Goal: Task Accomplishment & Management: Manage account settings

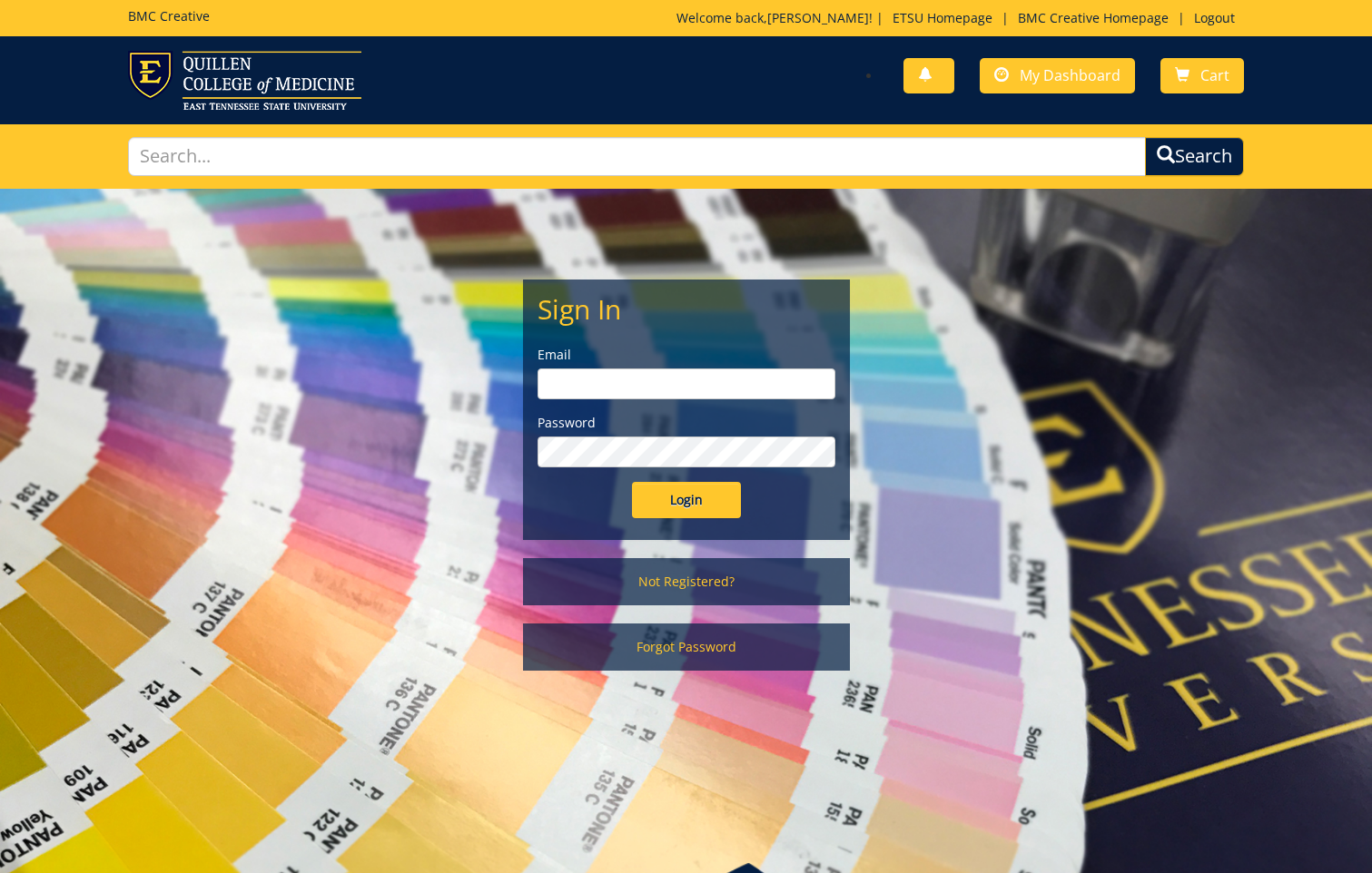
type input "clarklf@etsu.edu"
click at [720, 502] on input "Login" at bounding box center [686, 500] width 109 height 36
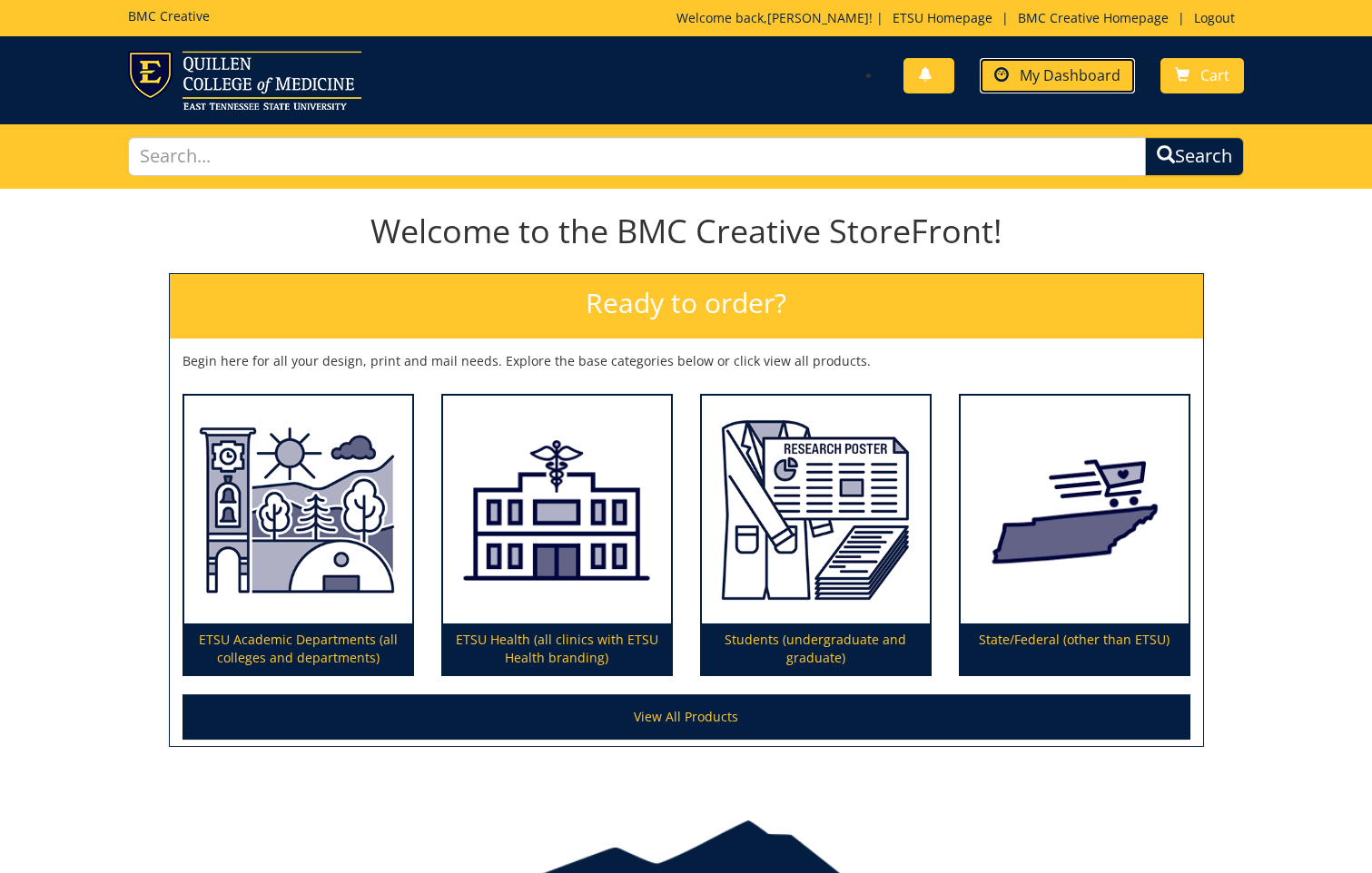
click at [1096, 79] on span "My Dashboard" at bounding box center [1070, 75] width 101 height 20
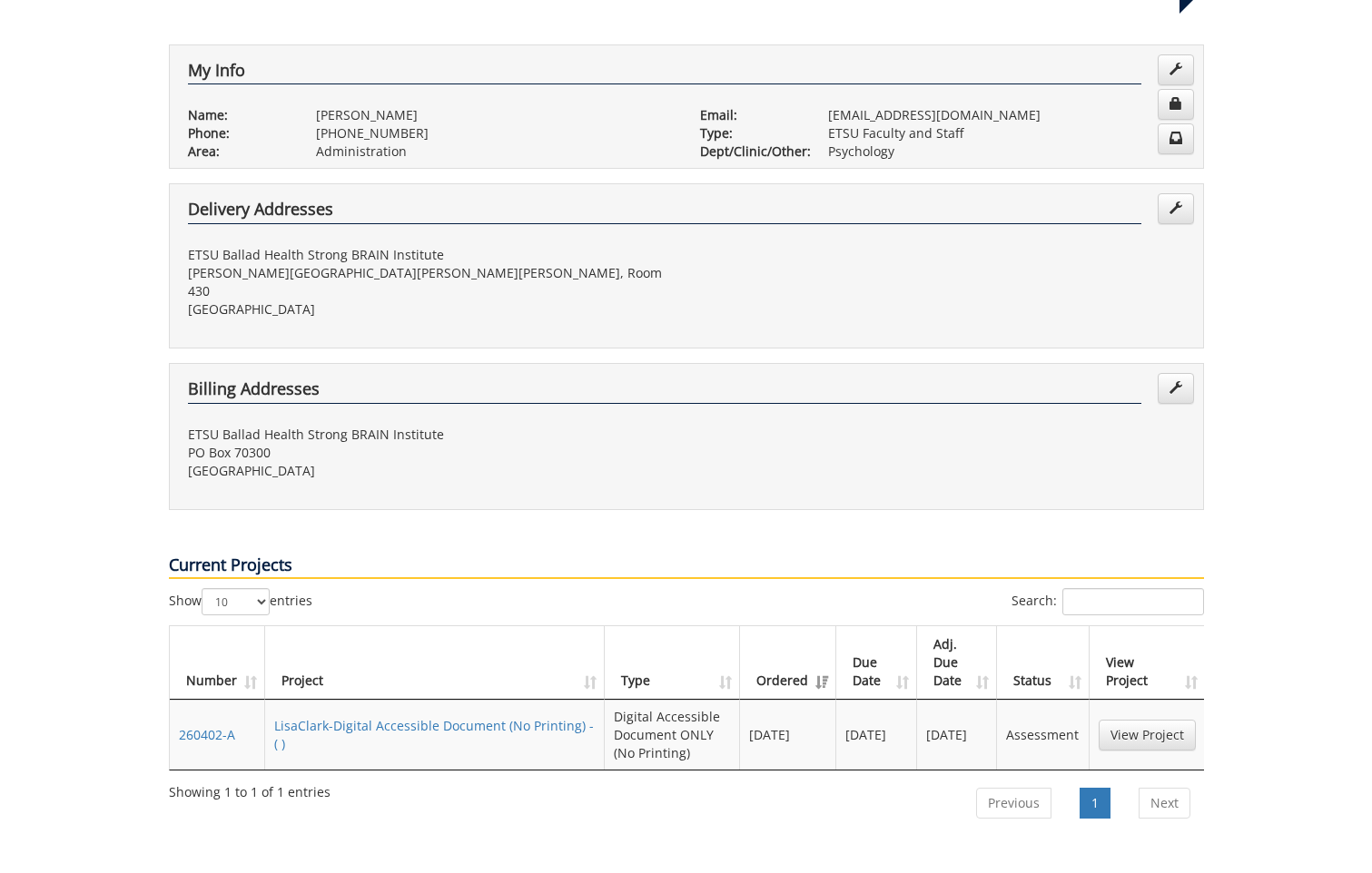
scroll to position [363, 0]
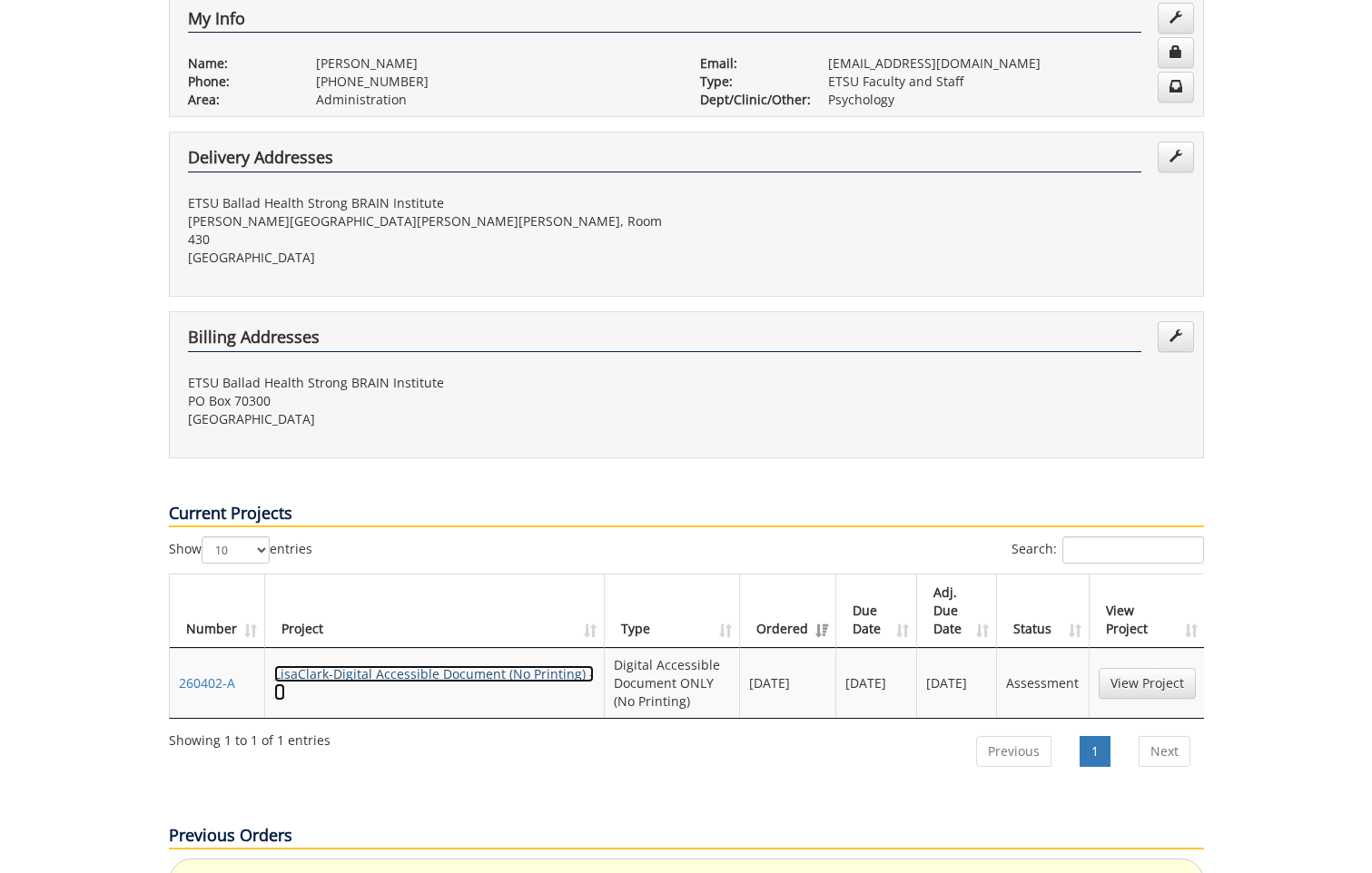
click at [448, 666] on link "LisaClark-Digital Accessible Document (No Printing) - ( )" at bounding box center [434, 683] width 319 height 35
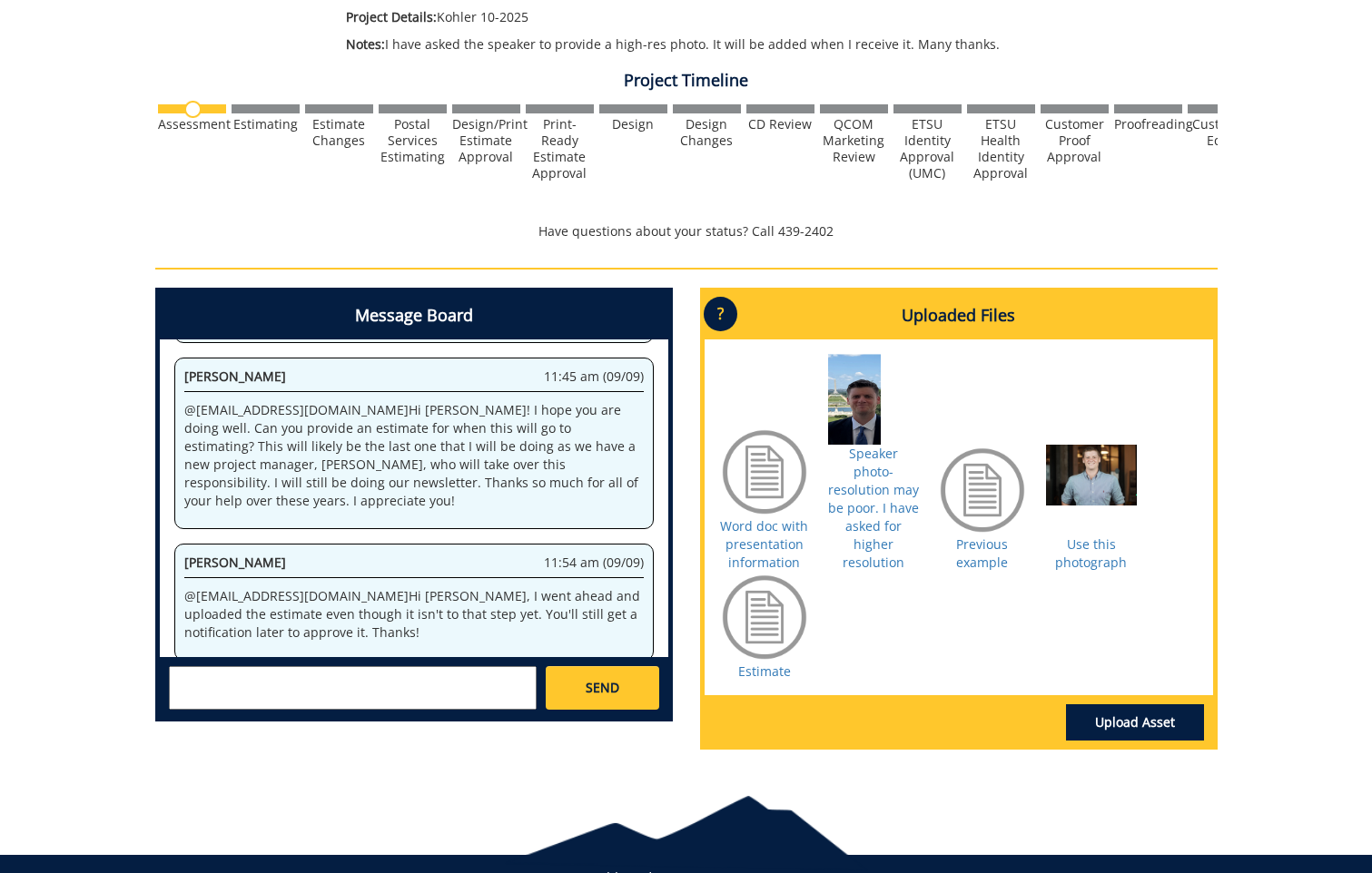
scroll to position [465, 0]
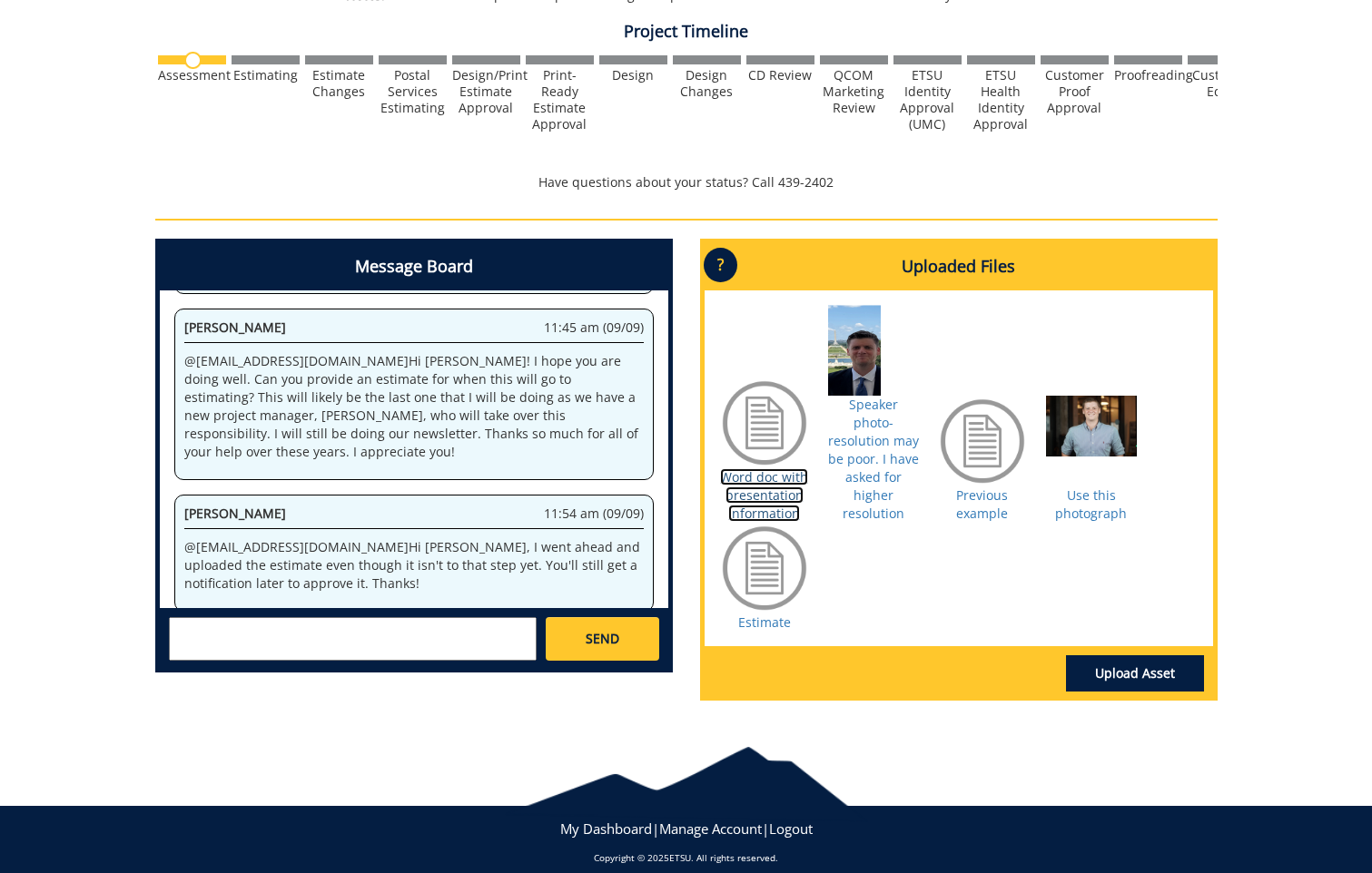
click at [780, 484] on link "Word doc with presentation information" at bounding box center [764, 495] width 88 height 53
click at [196, 633] on textarea at bounding box center [353, 639] width 368 height 44
paste textarea "[URL][DOMAIN_NAME]"
type textarea "Please use the shortened Registration URL: [URL][DOMAIN_NAME]"
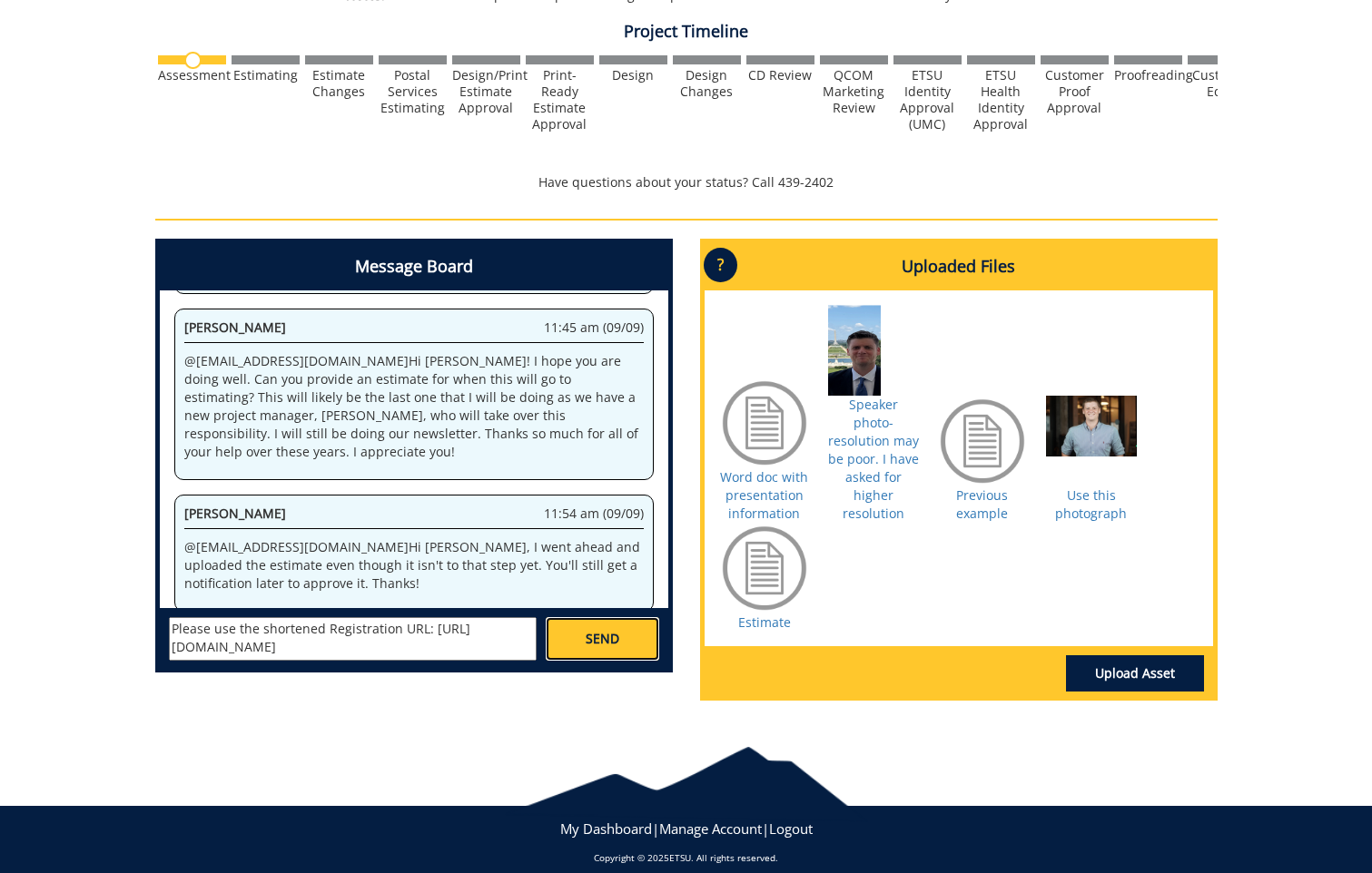
click at [633, 636] on link "SEND" at bounding box center [601, 639] width 113 height 44
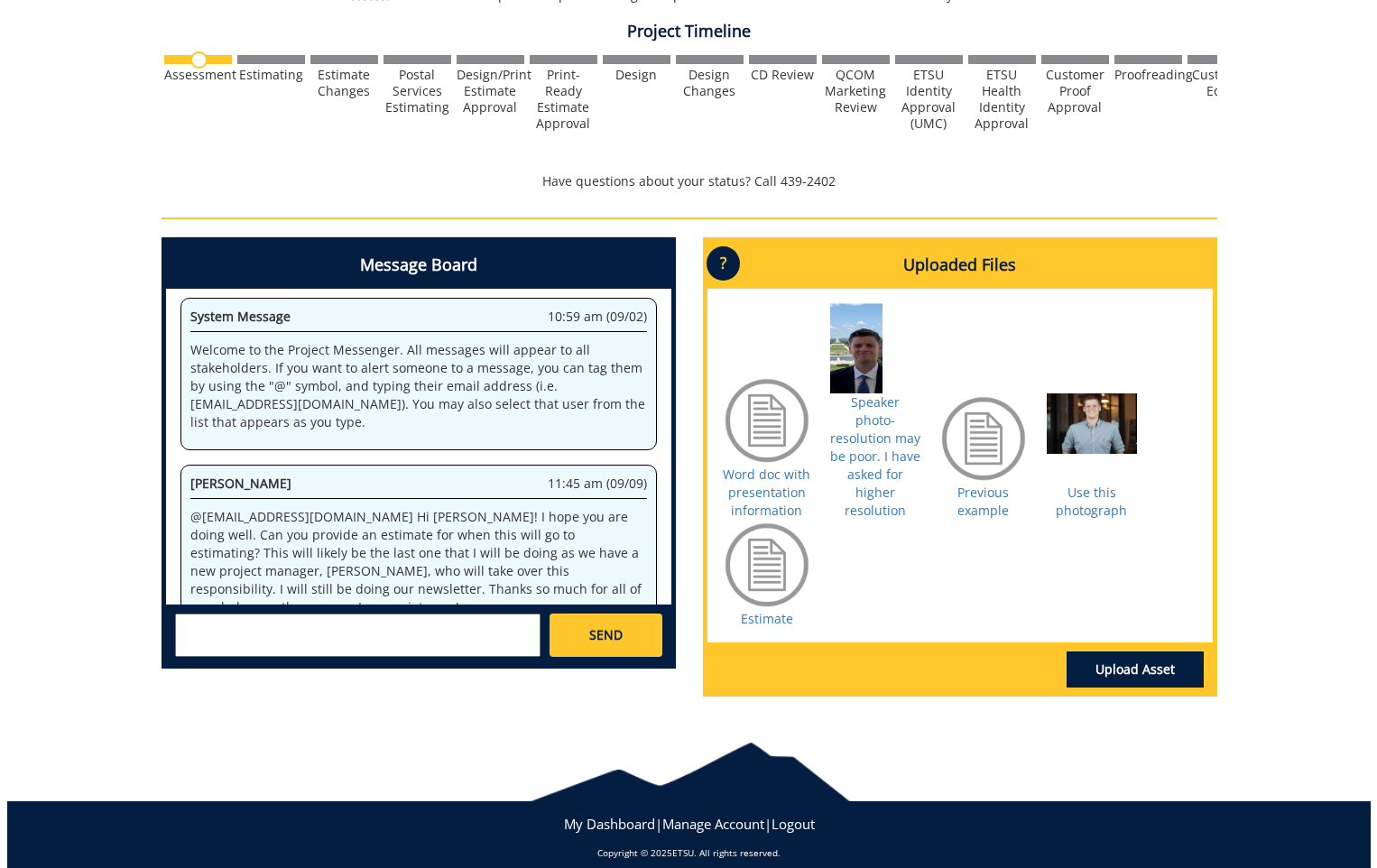
scroll to position [9213, 0]
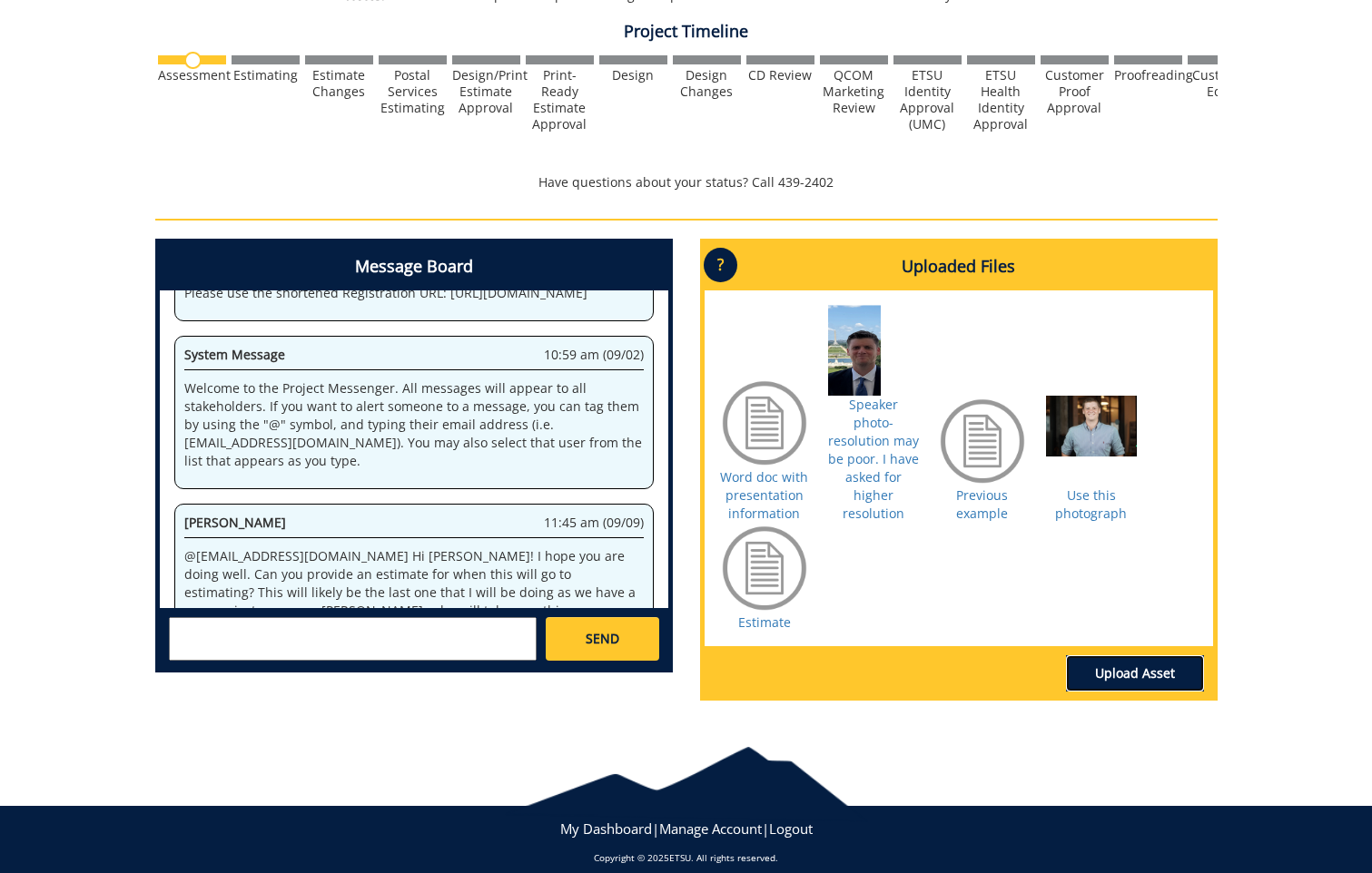
click at [1165, 662] on link "Upload Asset" at bounding box center [1134, 674] width 138 height 36
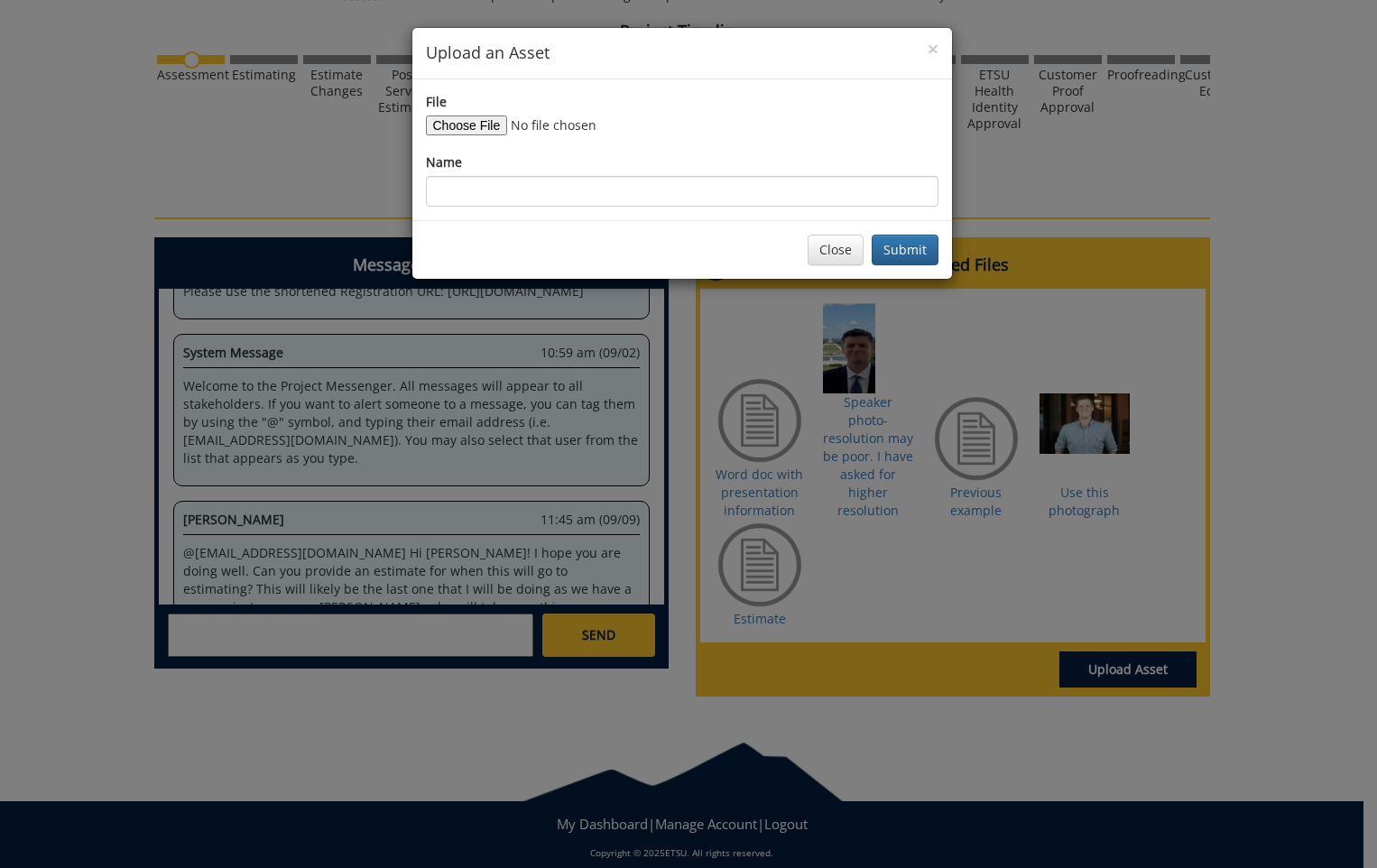
scroll to position [10332, 0]
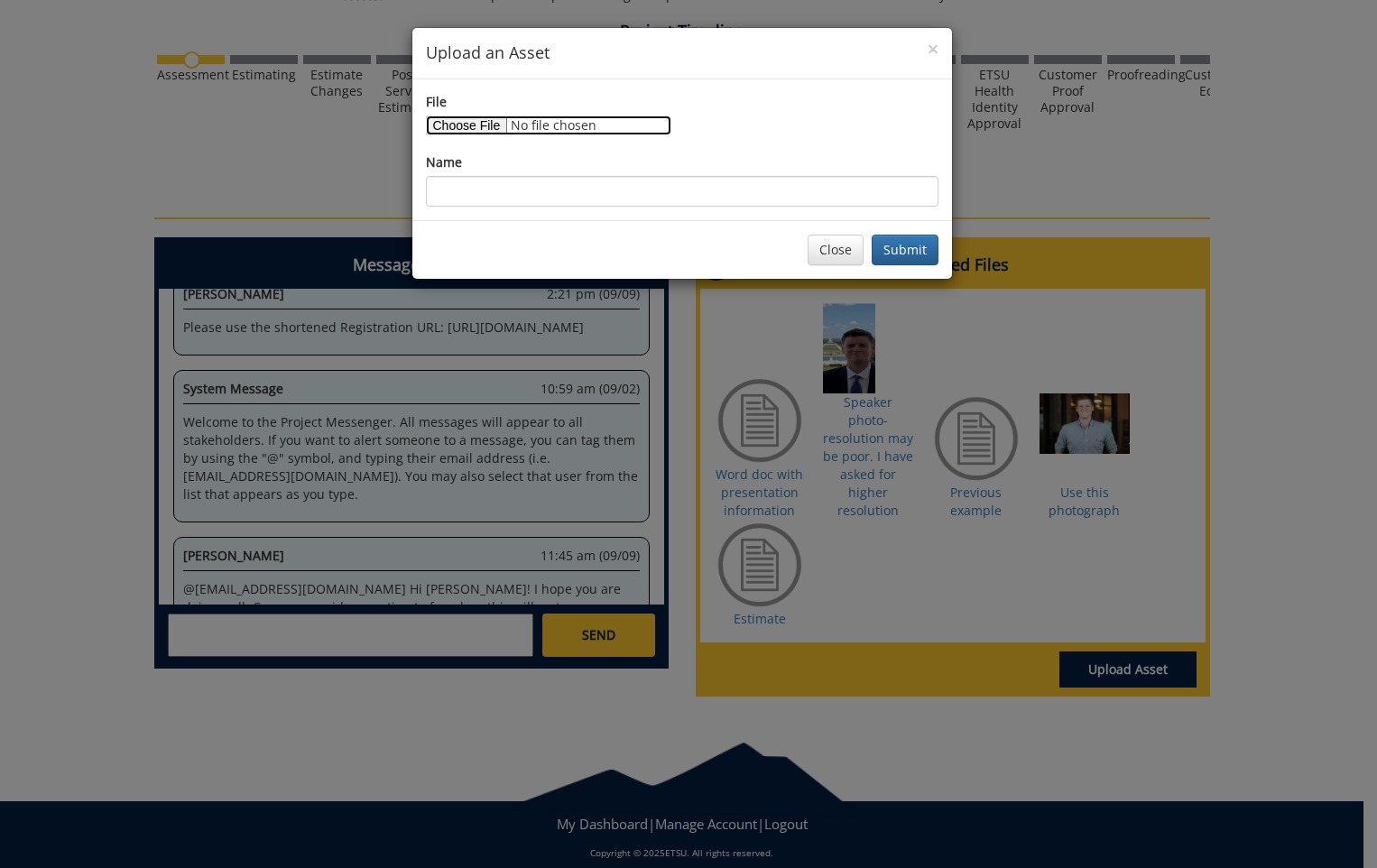
click at [483, 122] on input "File" at bounding box center [549, 125] width 246 height 20
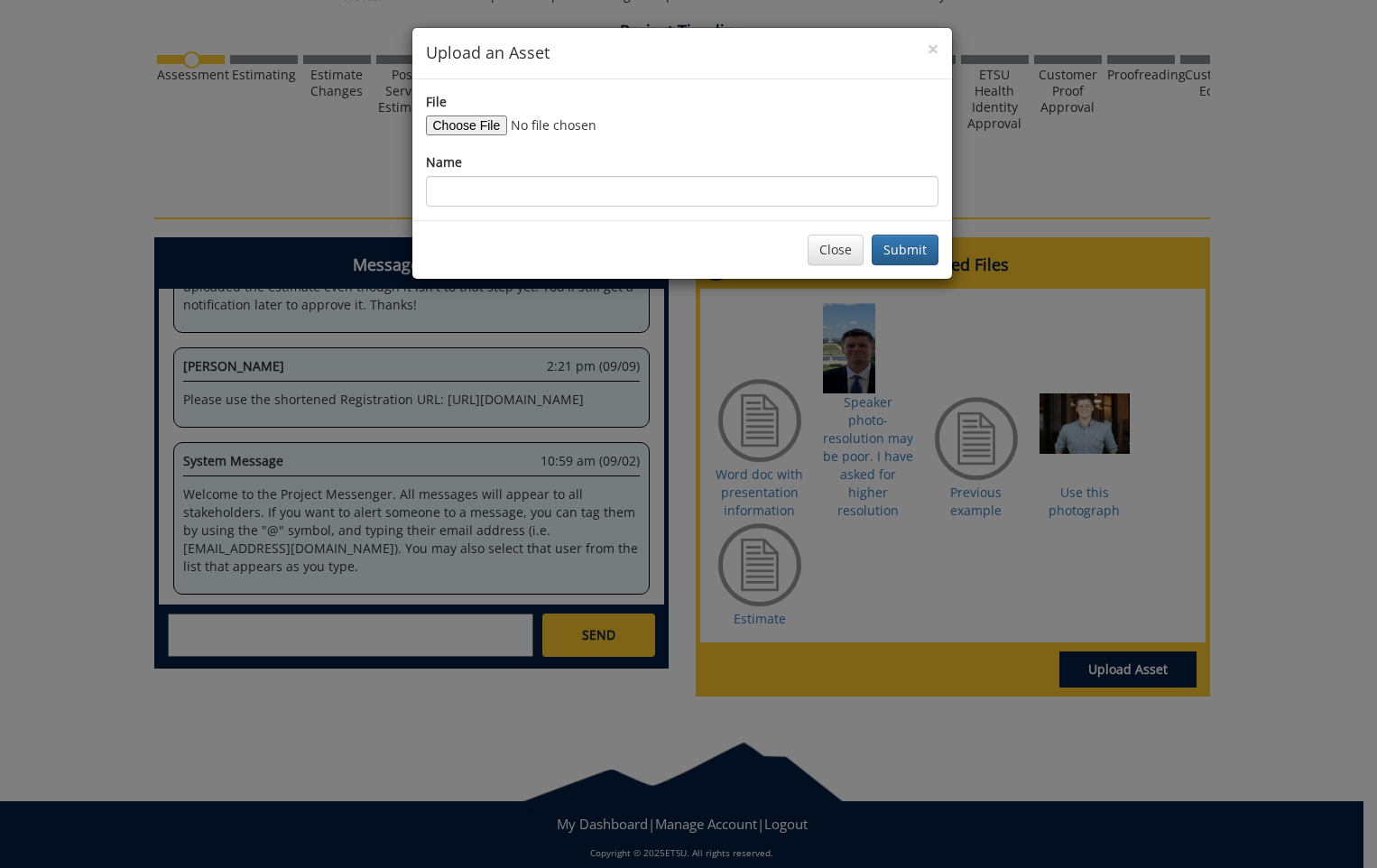
scroll to position [13691, 0]
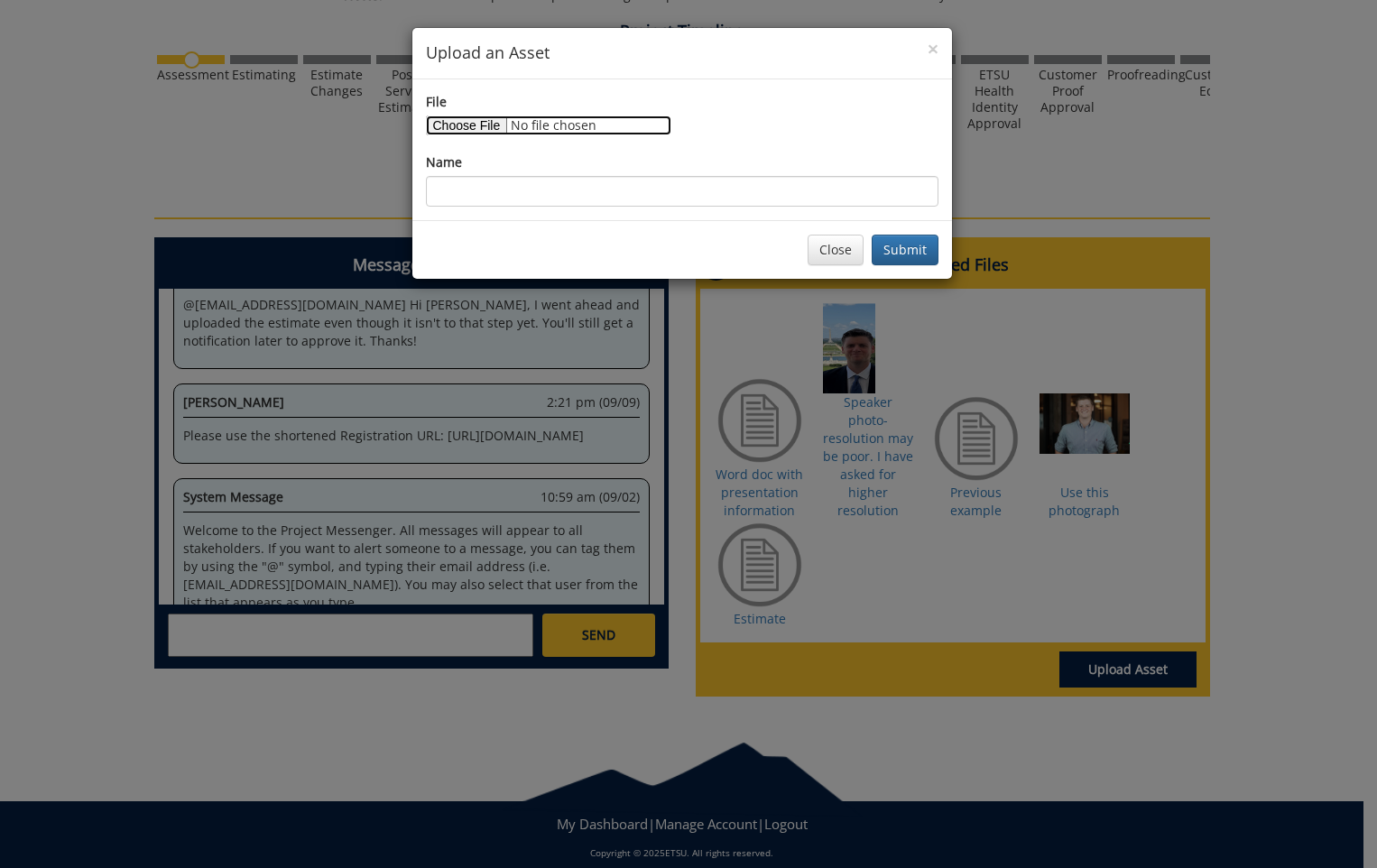
type input "C:\fakepath\Shortened url.docx"
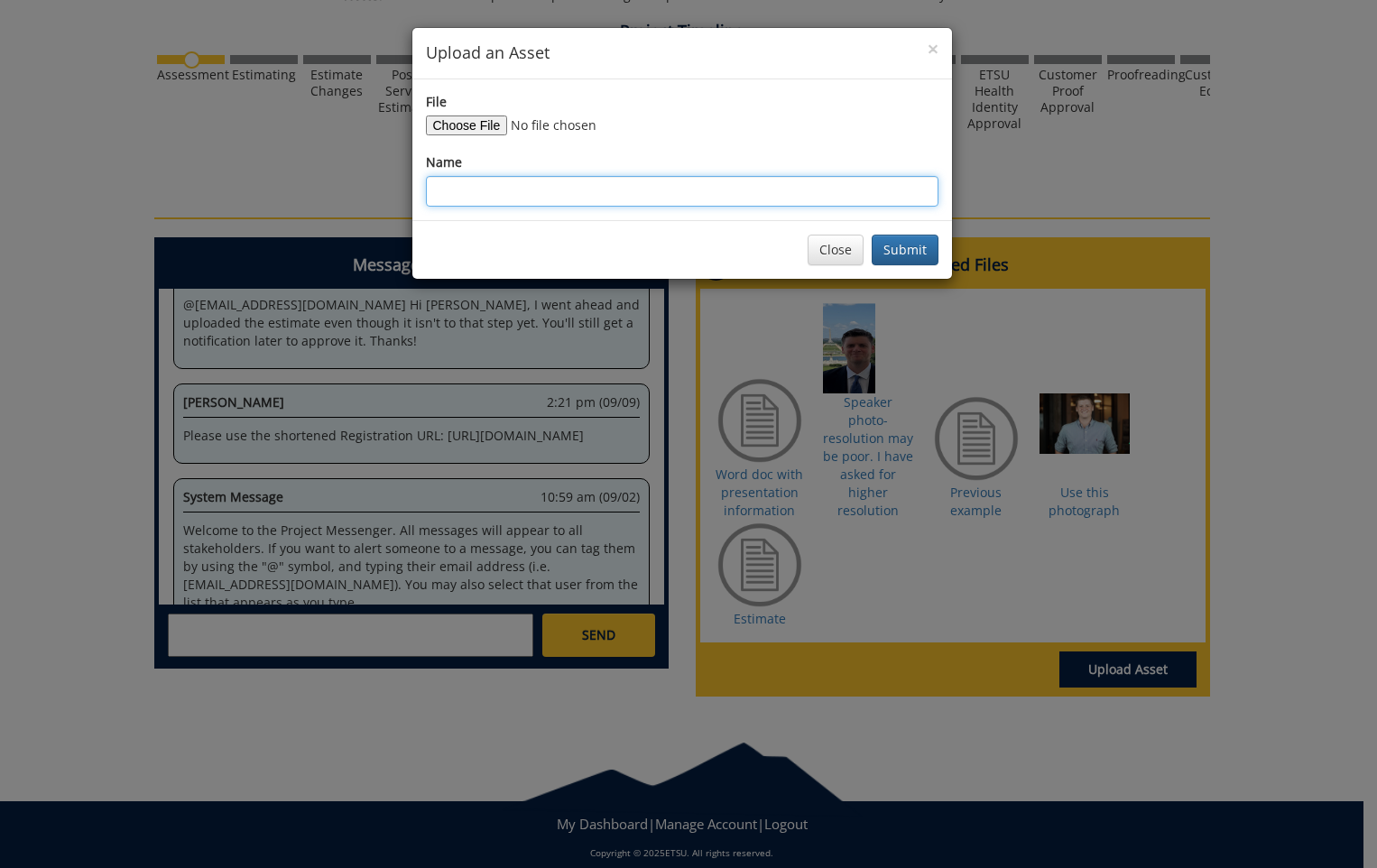
click at [489, 192] on input "Name" at bounding box center [682, 191] width 513 height 30
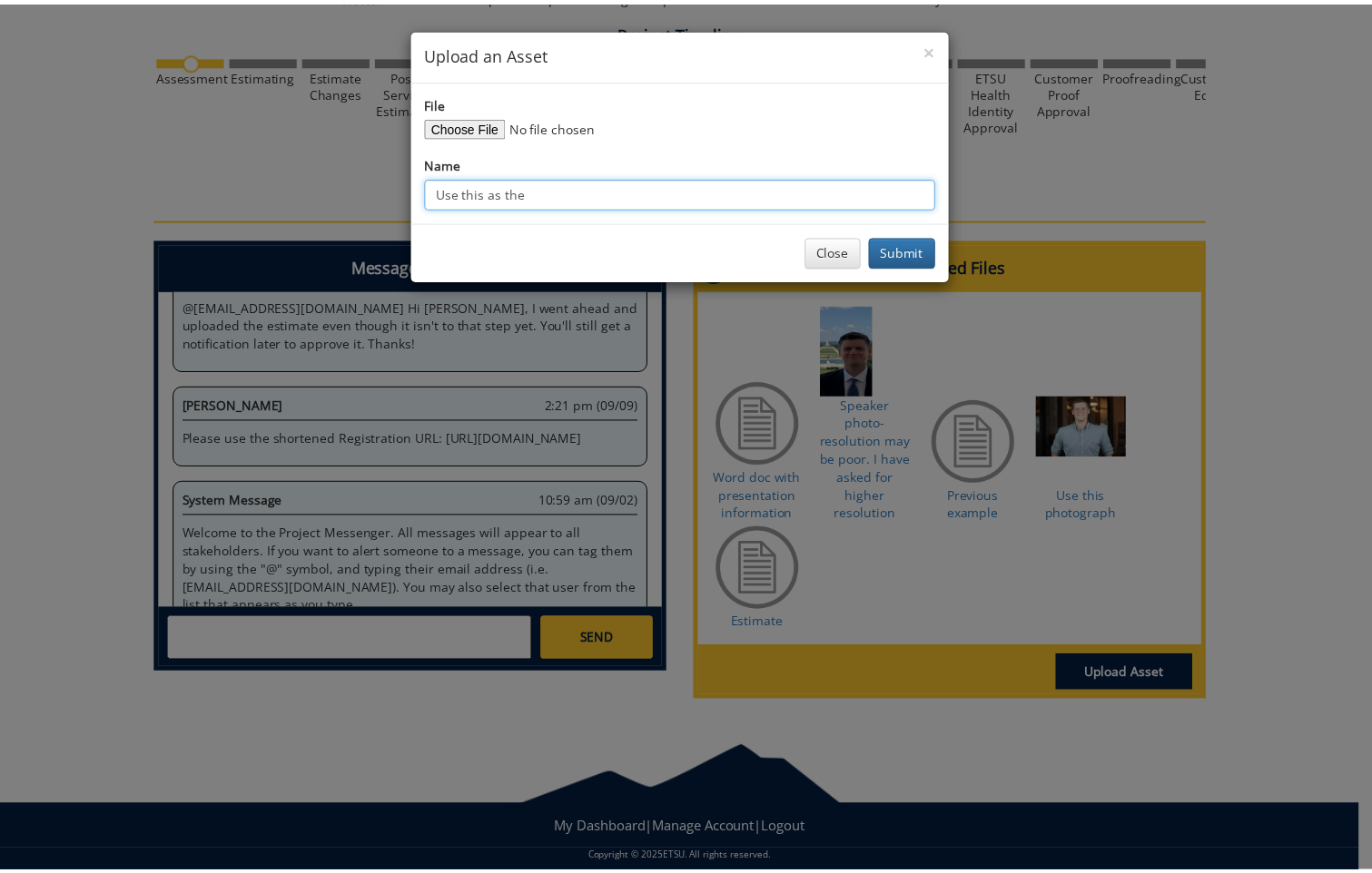
scroll to position [14895, 0]
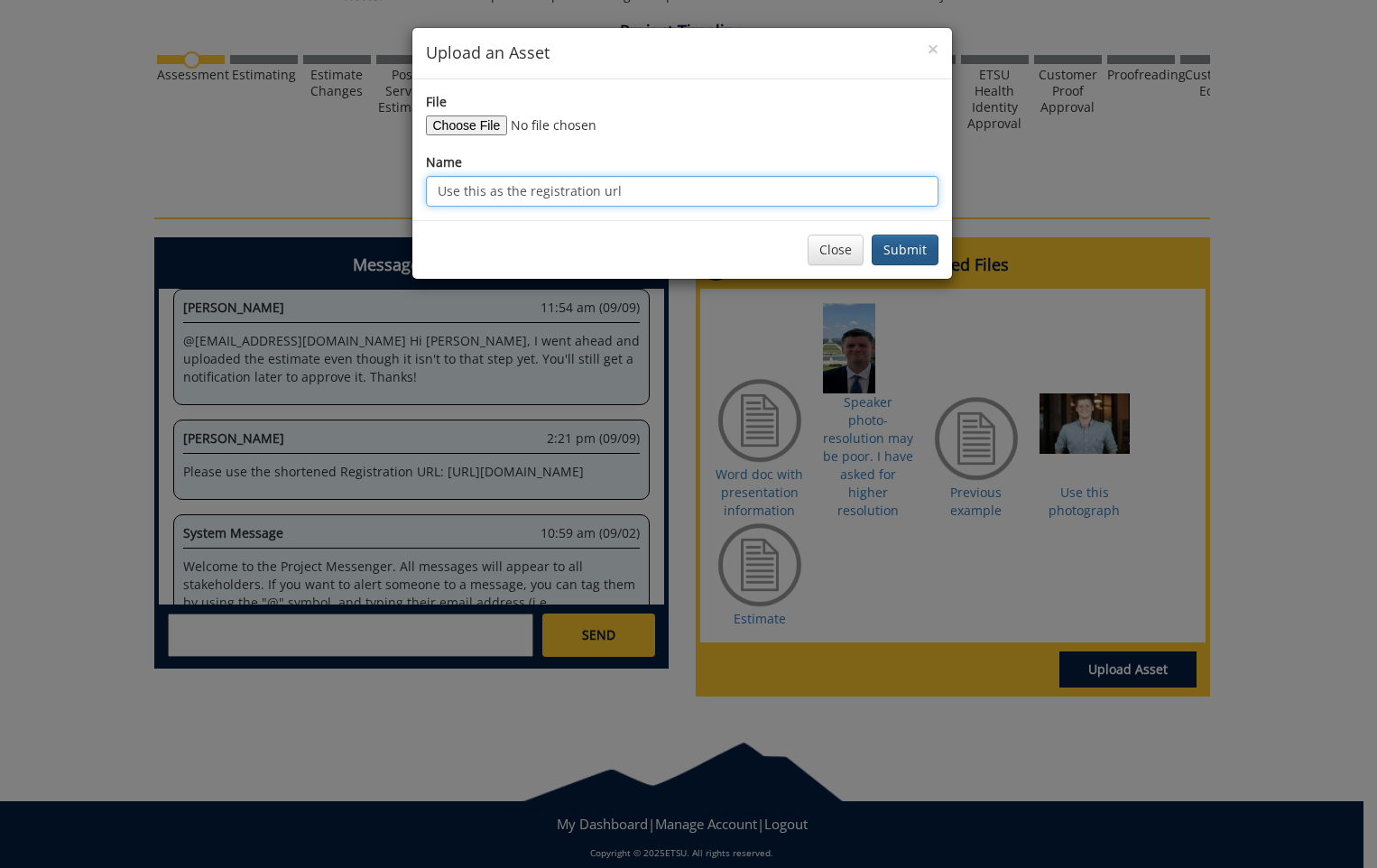
type input "Use this as the registration url"
click at [923, 251] on button "Submit" at bounding box center [905, 249] width 67 height 30
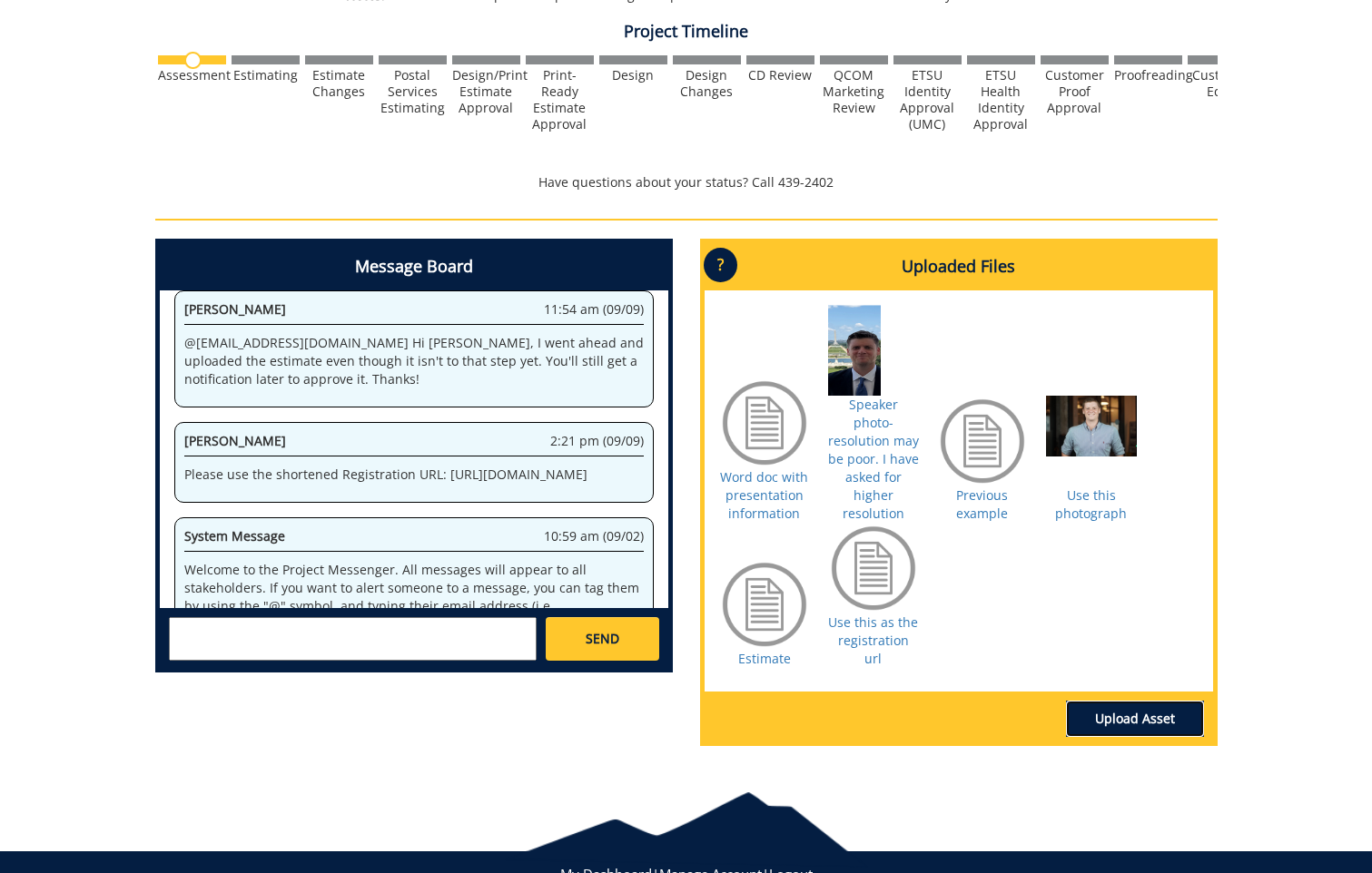
scroll to position [16021, 0]
